Goal: Check status

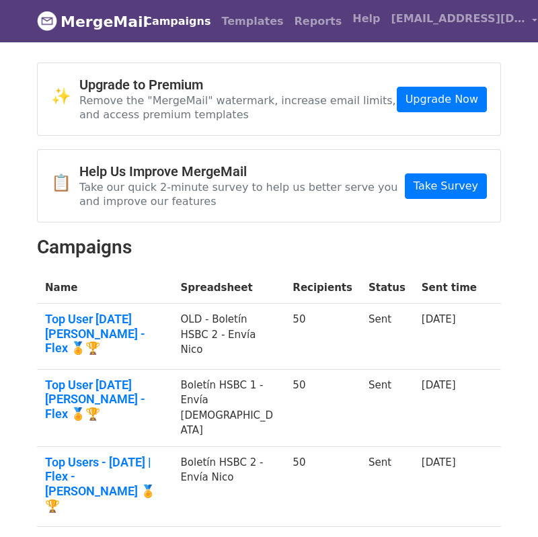
click at [471, 350] on td "18 days ago" at bounding box center [448, 337] width 71 height 66
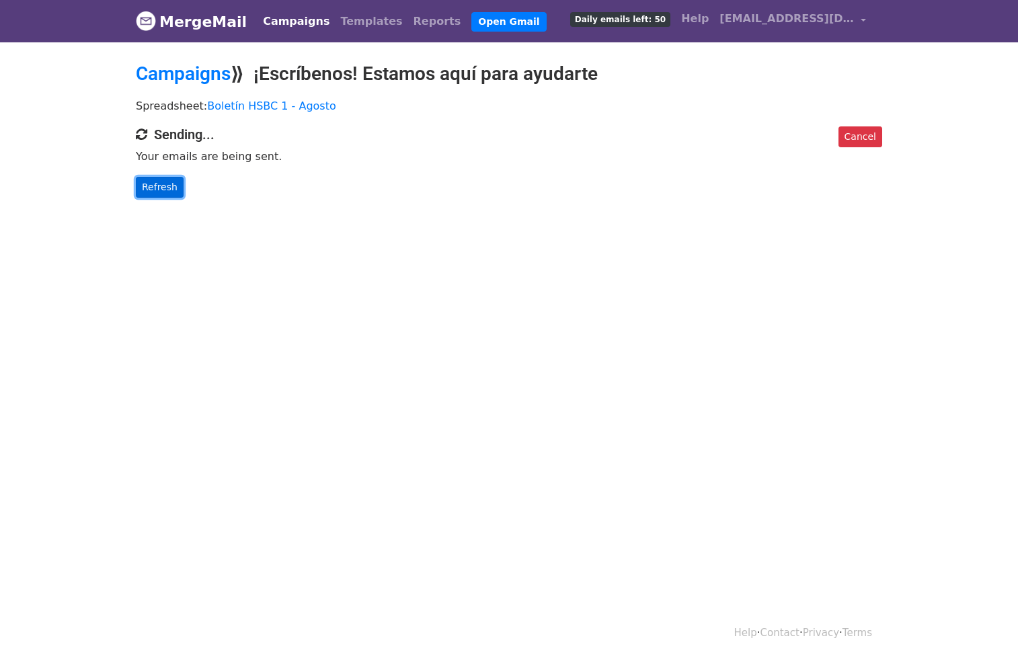
click at [153, 183] on link "Refresh" at bounding box center [160, 187] width 48 height 21
